Goal: Transaction & Acquisition: Obtain resource

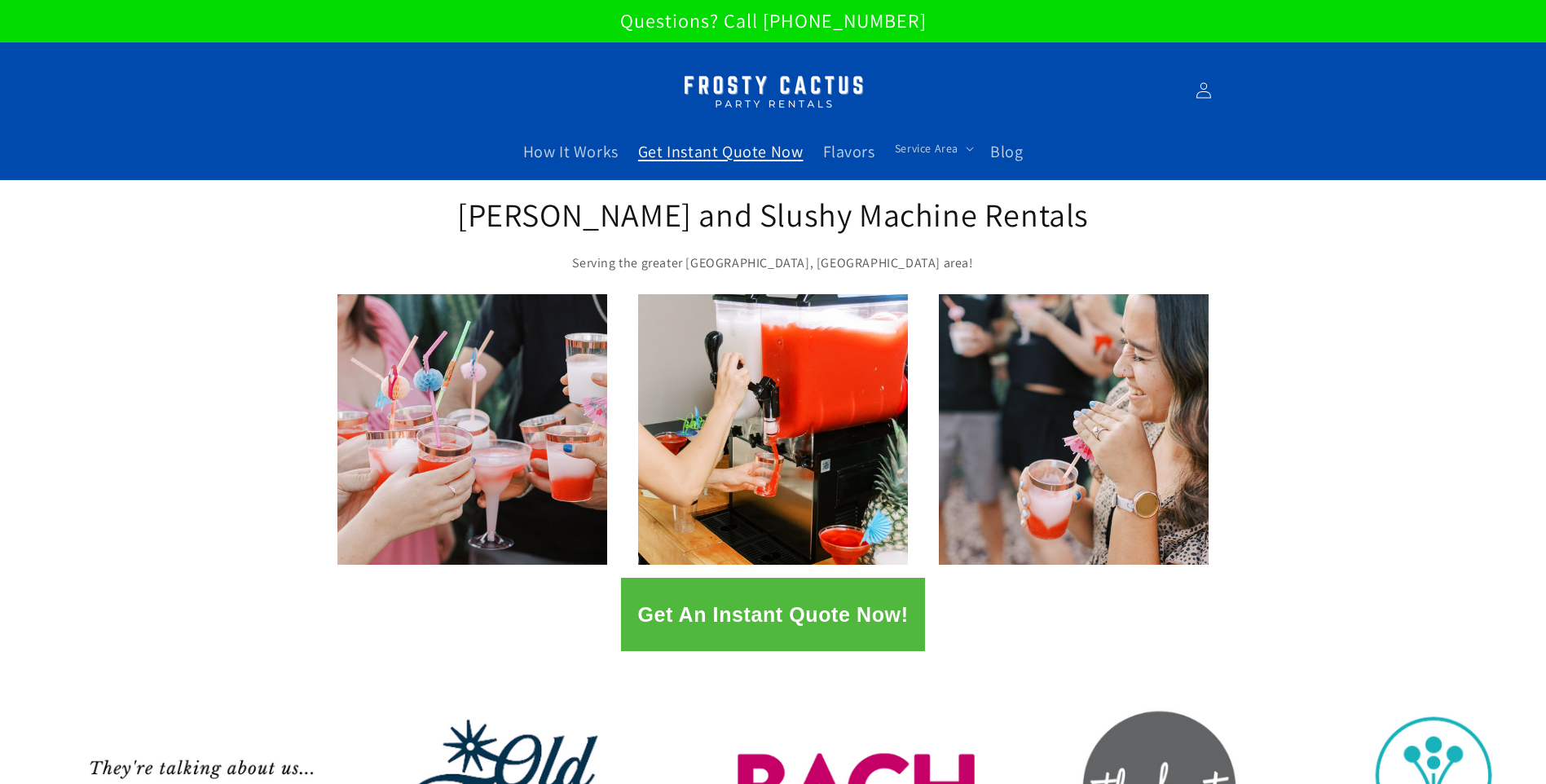
click at [735, 150] on span "Get Instant Quote Now" at bounding box center [721, 152] width 166 height 21
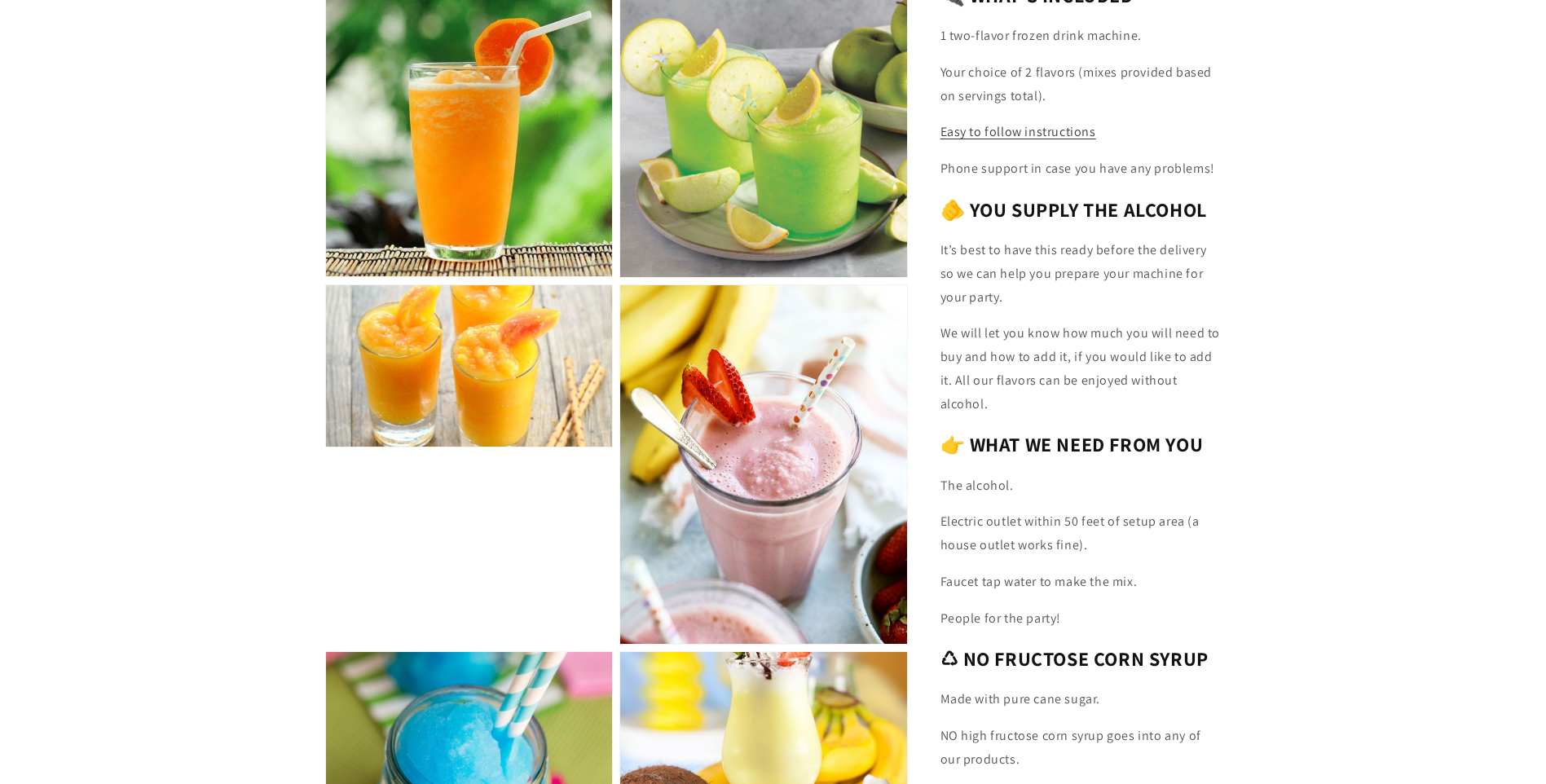
scroll to position [2689, 0]
